Goal: Information Seeking & Learning: Learn about a topic

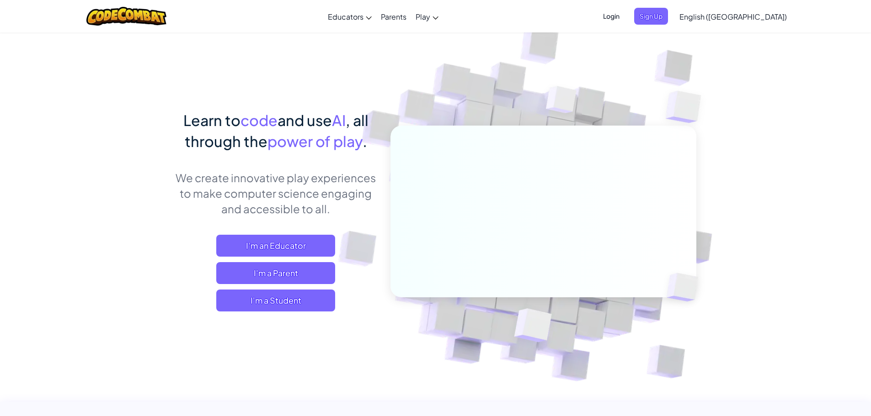
click at [625, 11] on span "Login" at bounding box center [611, 16] width 27 height 17
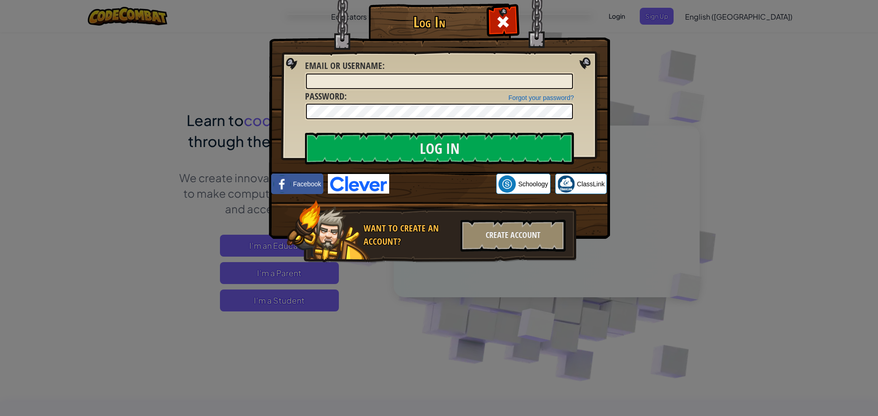
click at [362, 185] on img at bounding box center [358, 184] width 61 height 20
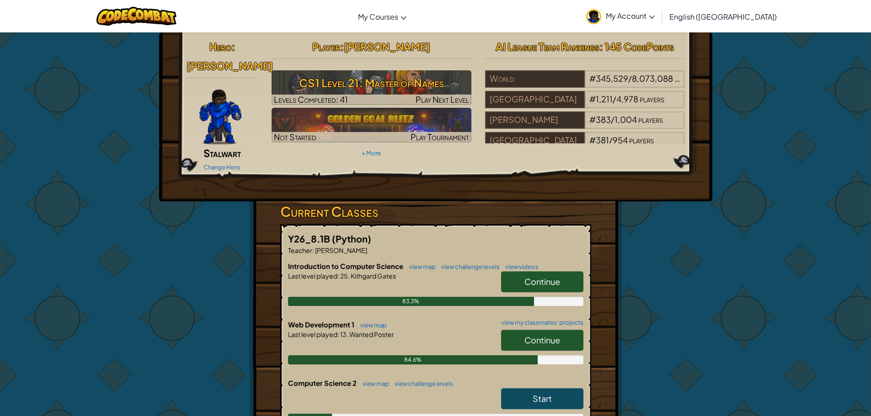
click at [512, 330] on link "Continue" at bounding box center [542, 340] width 82 height 21
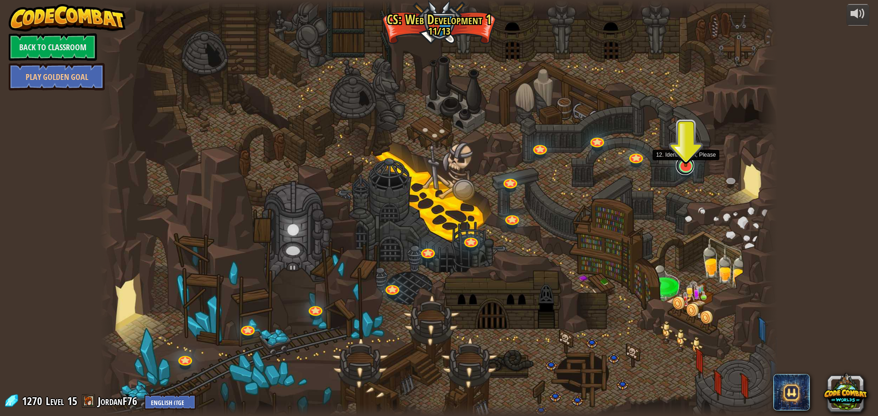
click at [678, 171] on link at bounding box center [685, 166] width 18 height 18
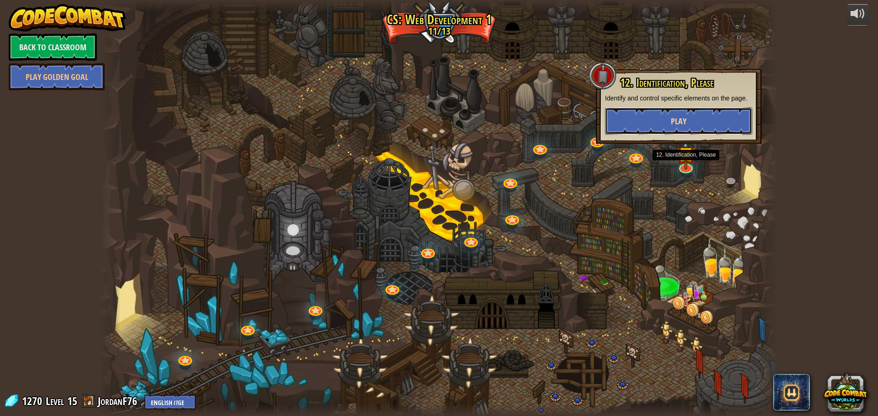
click at [713, 130] on button "Play" at bounding box center [678, 120] width 147 height 27
